Goal: Navigation & Orientation: Find specific page/section

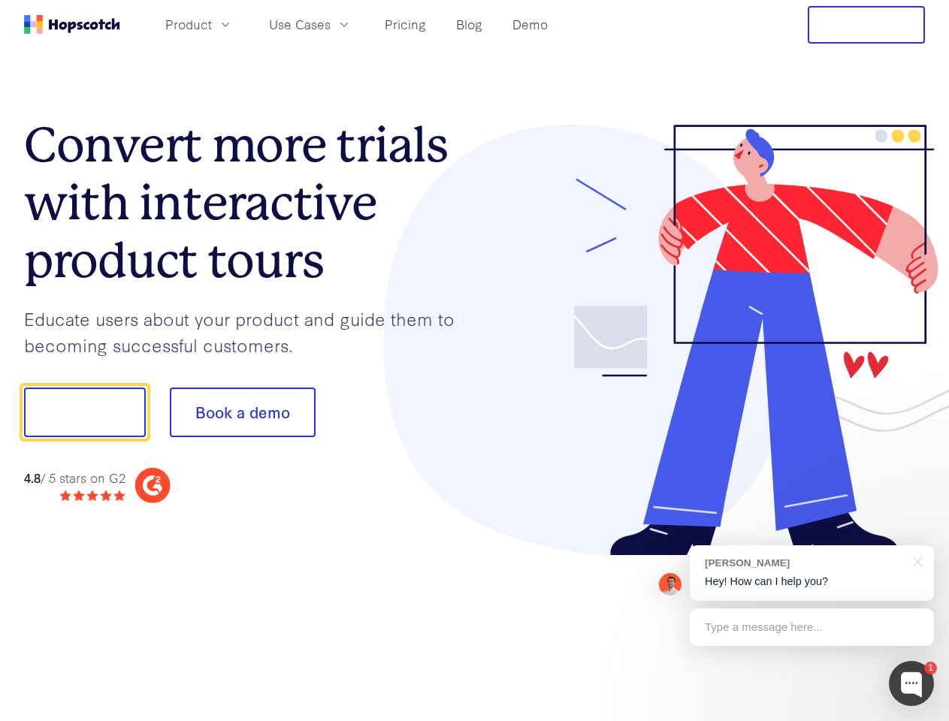
click at [475, 361] on div at bounding box center [700, 341] width 451 height 432
click at [212, 24] on span "Product" at bounding box center [188, 24] width 47 height 19
click at [331, 24] on span "Use Cases" at bounding box center [300, 24] width 62 height 19
click at [866, 25] on button "Free Trial" at bounding box center [866, 25] width 117 height 38
click at [84, 412] on button "Show me!" at bounding box center [85, 413] width 122 height 50
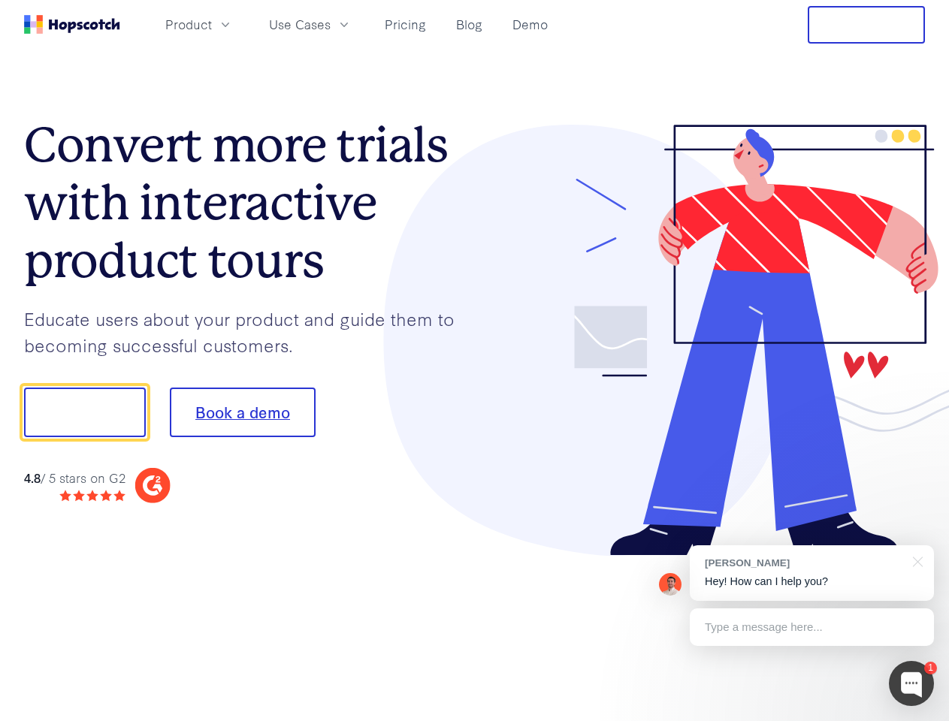
click at [242, 412] on button "Book a demo" at bounding box center [243, 413] width 146 height 50
click at [911, 684] on div at bounding box center [911, 683] width 45 height 45
click at [811, 573] on div "[PERSON_NAME] Hey! How can I help you?" at bounding box center [812, 573] width 244 height 56
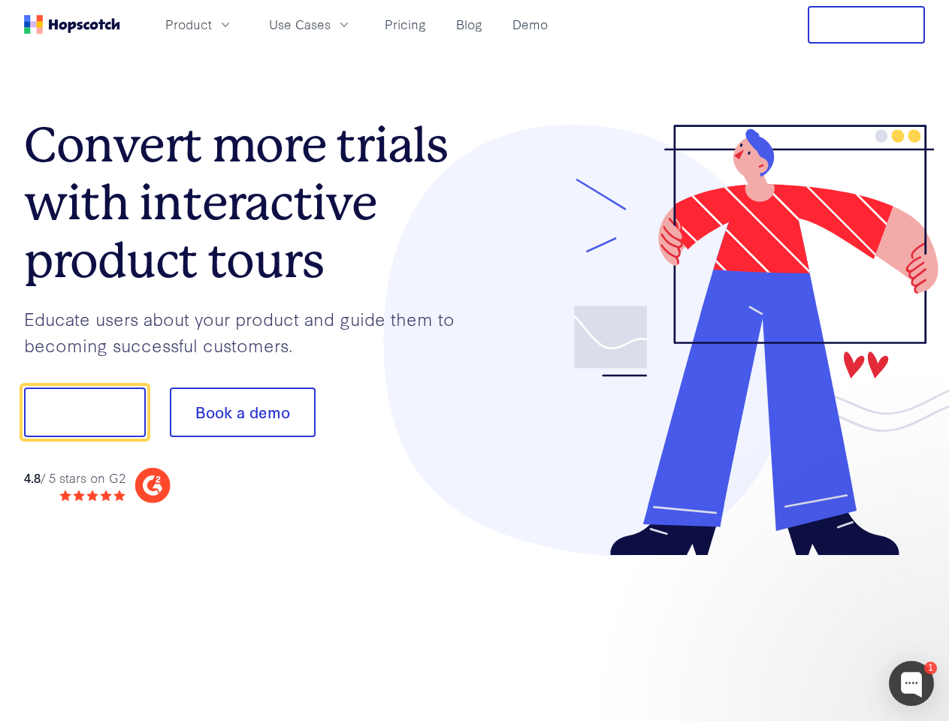
click at [915, 561] on div at bounding box center [793, 410] width 282 height 501
click at [811, 627] on div at bounding box center [793, 511] width 282 height 300
